Goal: Find contact information: Obtain details needed to contact an individual or organization

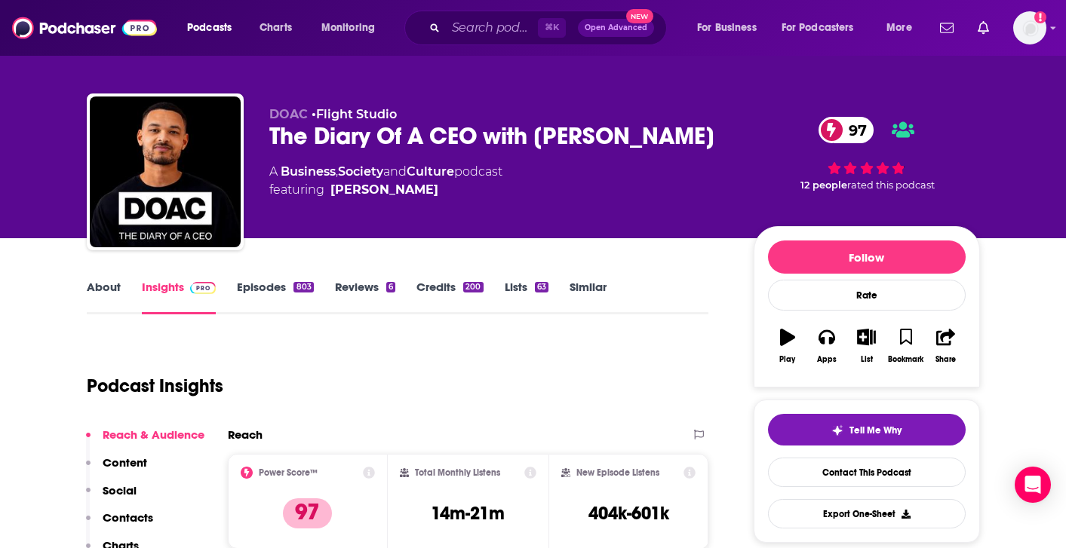
scroll to position [7, 0]
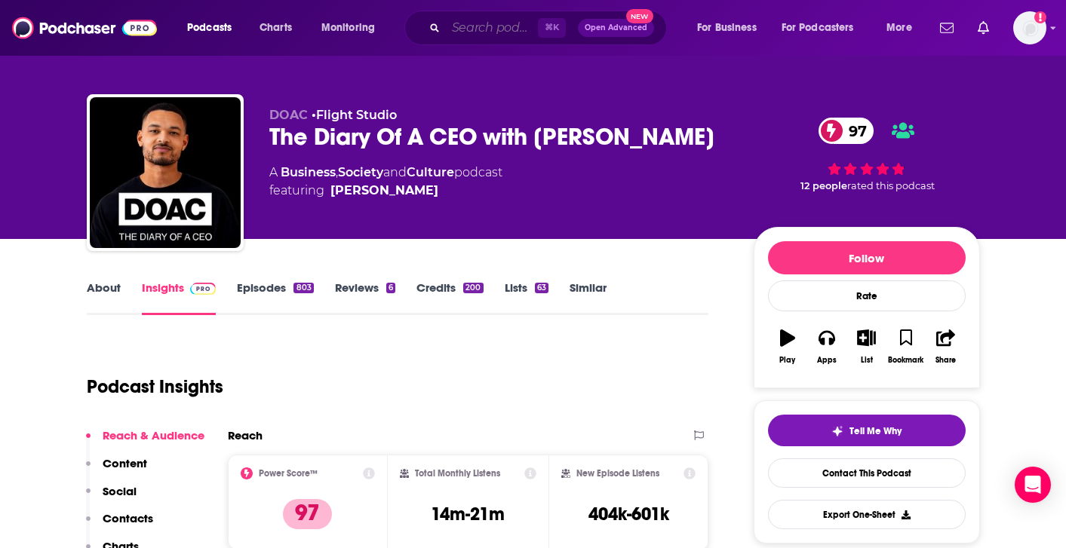
click at [460, 36] on input "Search podcasts, credits, & more..." at bounding box center [492, 28] width 92 height 24
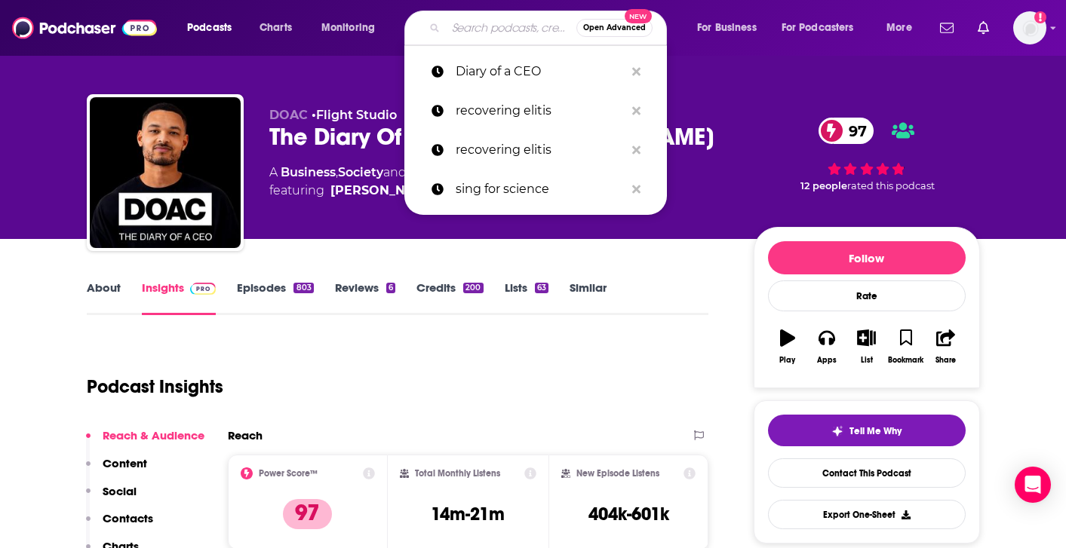
paste input "Masters of Scale"
type input "Masters of Scale"
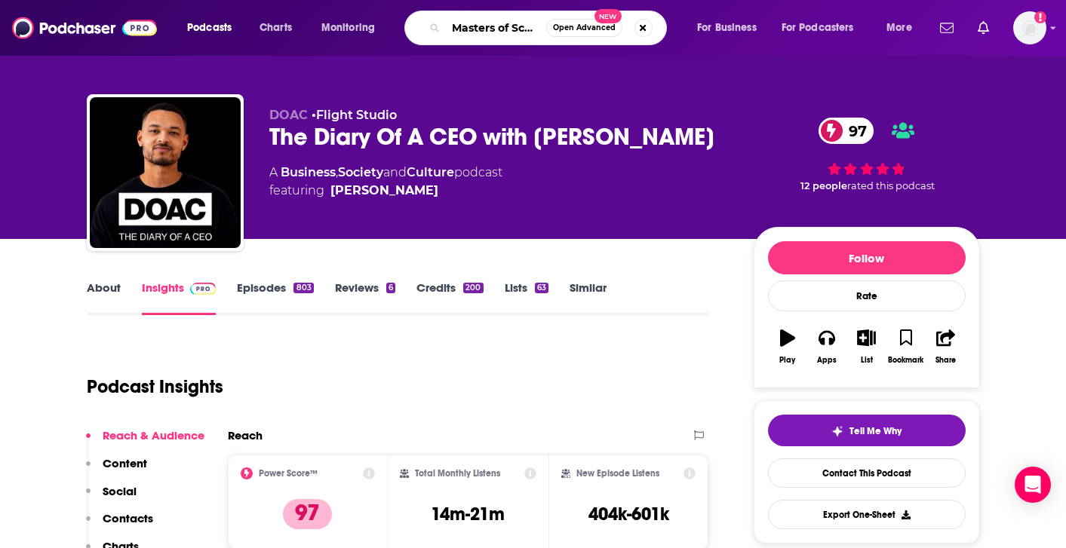
scroll to position [0, 3]
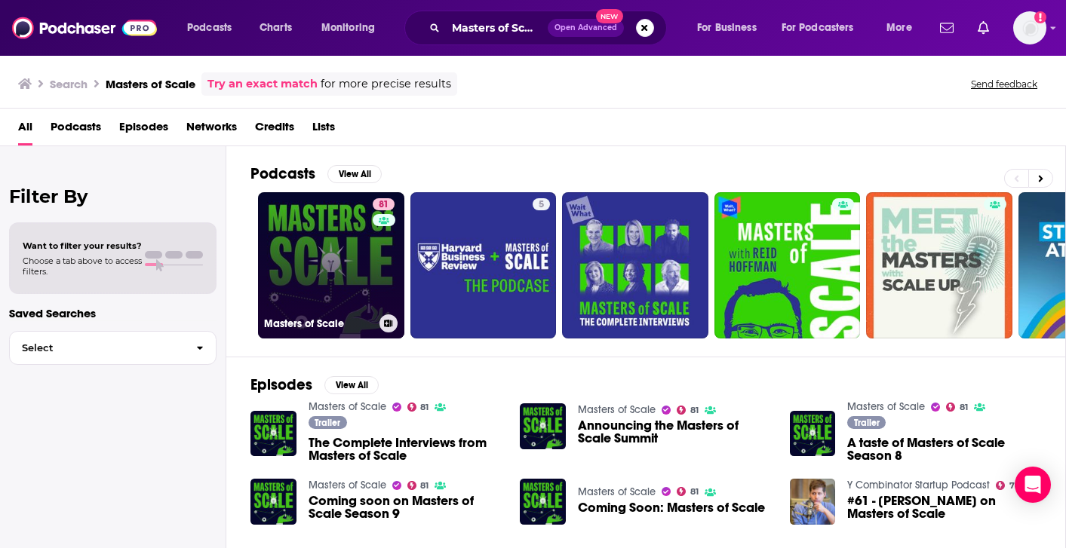
click at [299, 311] on link "81 Masters of Scale" at bounding box center [331, 265] width 146 height 146
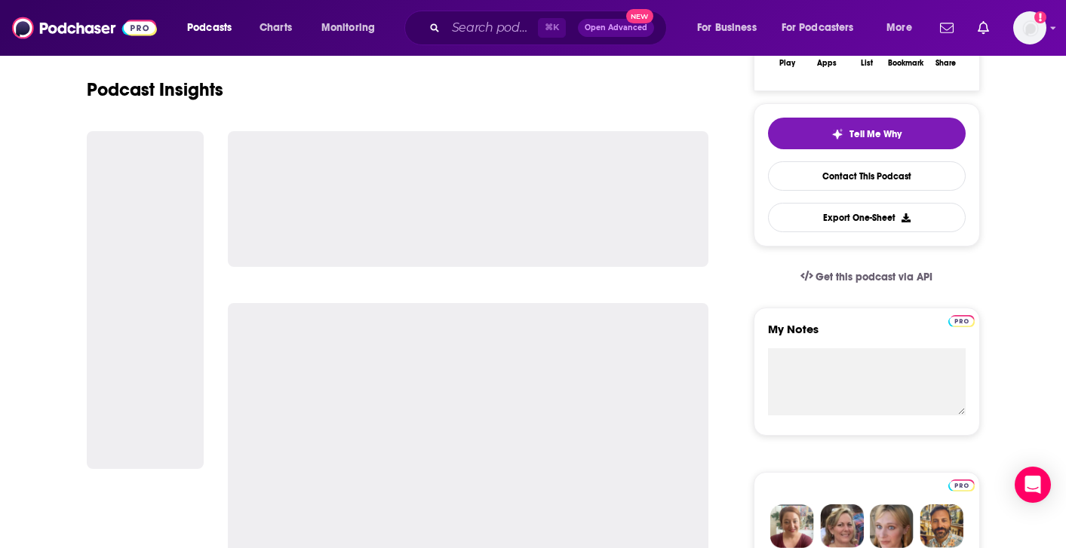
scroll to position [308, 0]
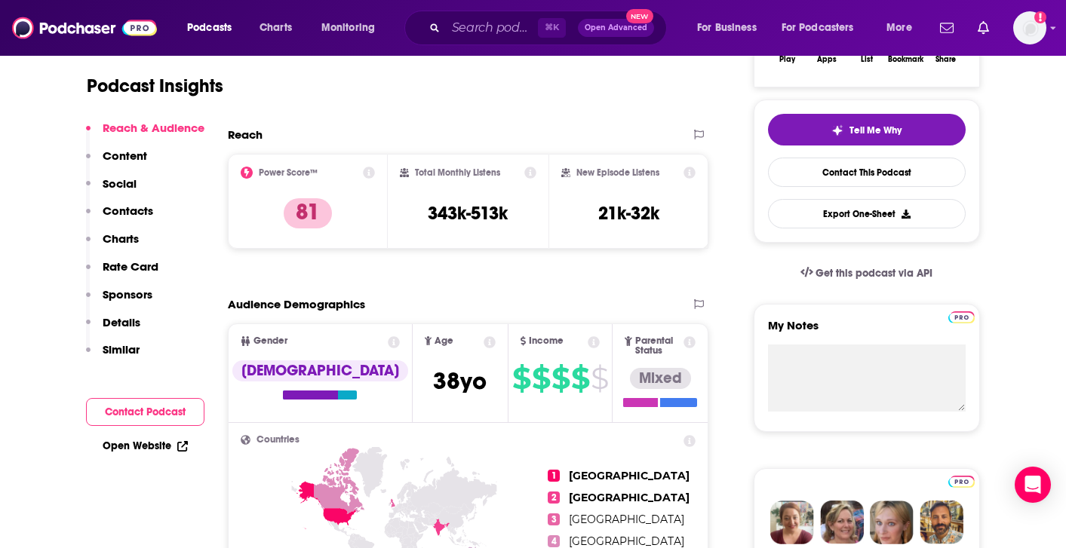
click at [140, 204] on p "Contacts" at bounding box center [128, 211] width 51 height 14
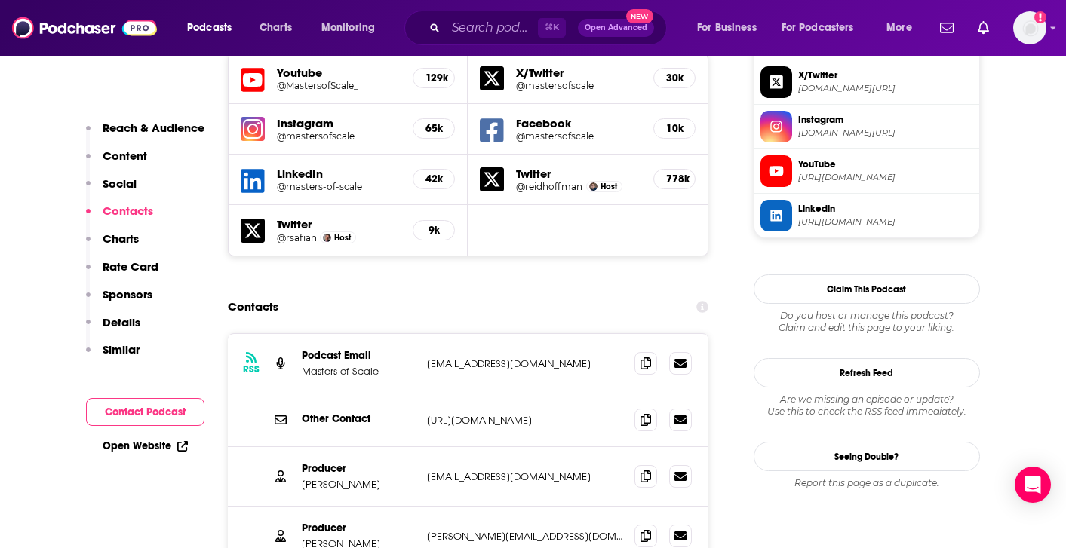
scroll to position [1364, 0]
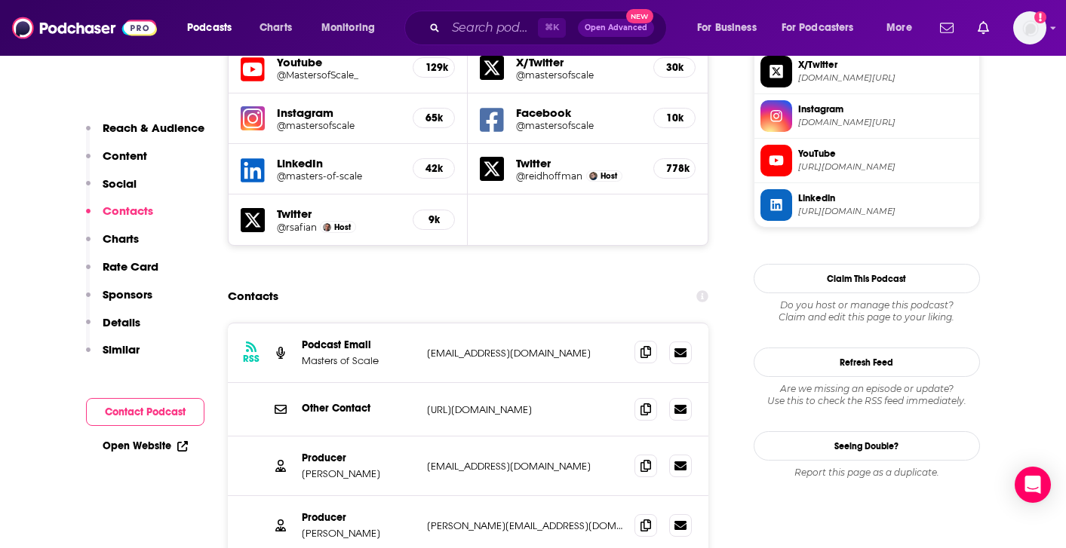
click at [646, 346] on icon at bounding box center [645, 352] width 11 height 12
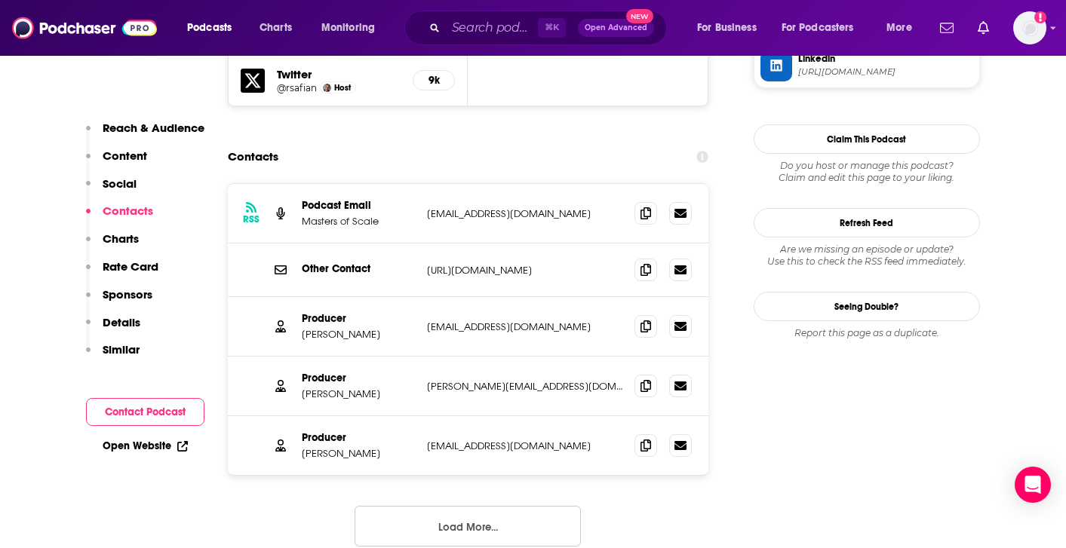
scroll to position [1501, 0]
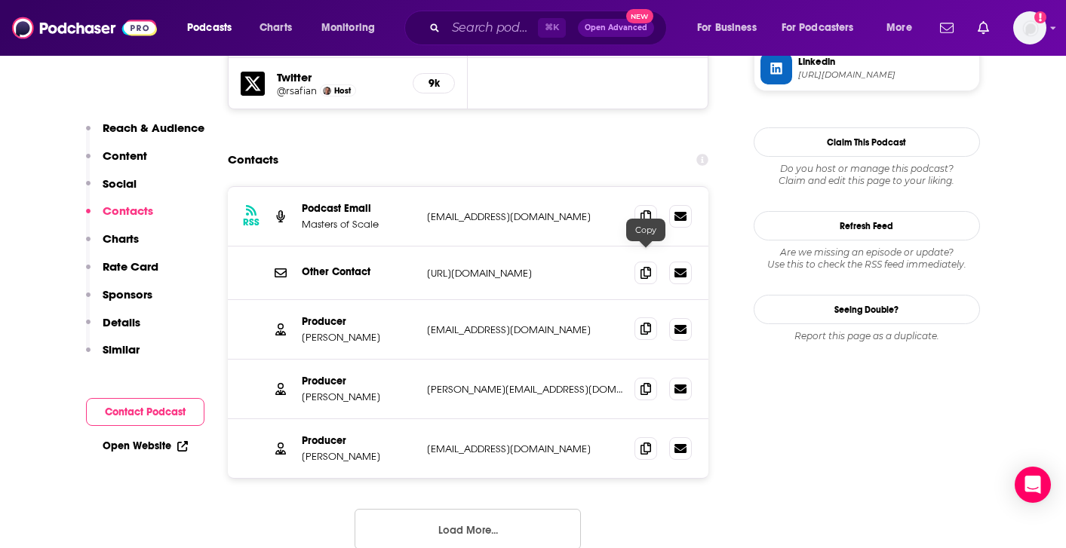
click at [645, 323] on icon at bounding box center [645, 329] width 11 height 12
click at [643, 382] on icon at bounding box center [645, 388] width 11 height 12
